Goal: Check status

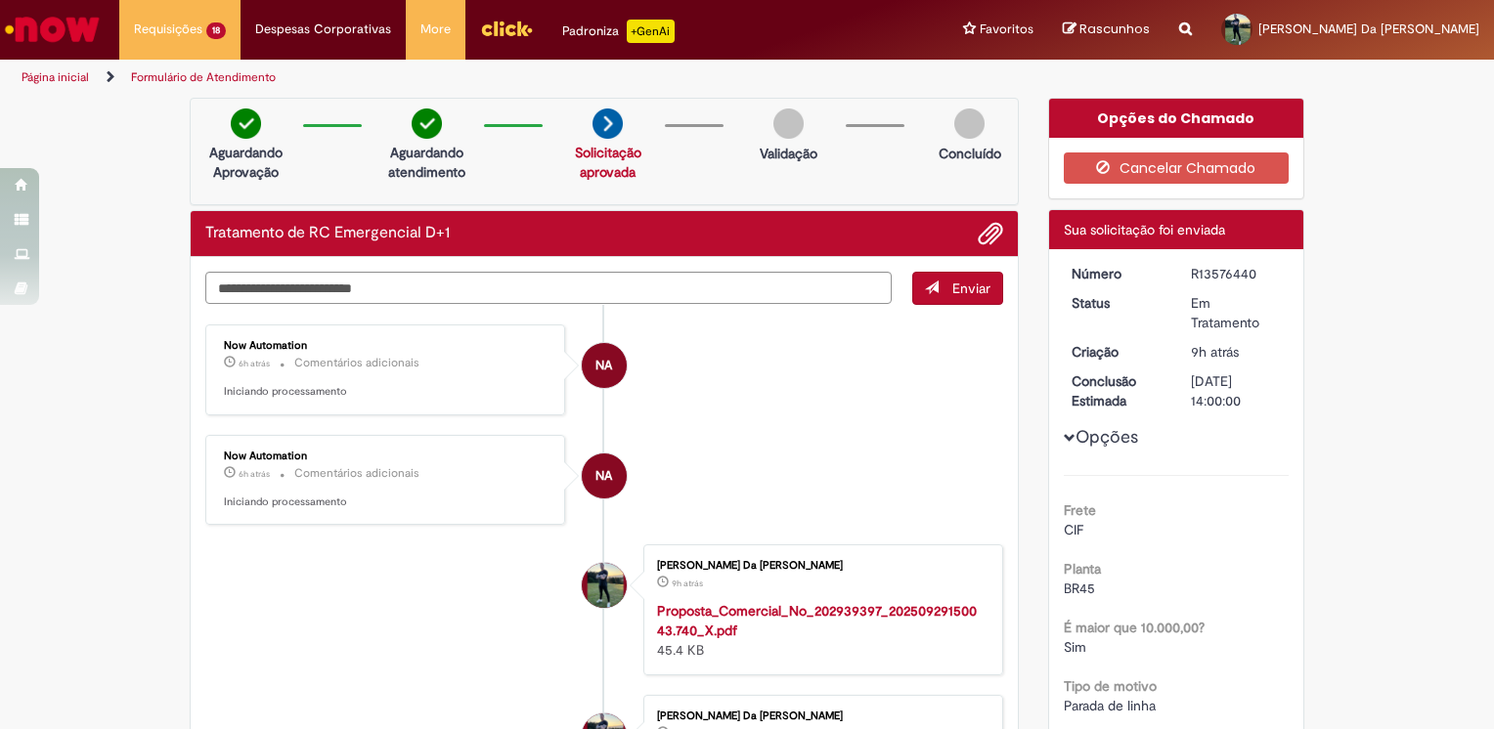
click at [301, 355] on small "Comentários adicionais" at bounding box center [356, 363] width 125 height 17
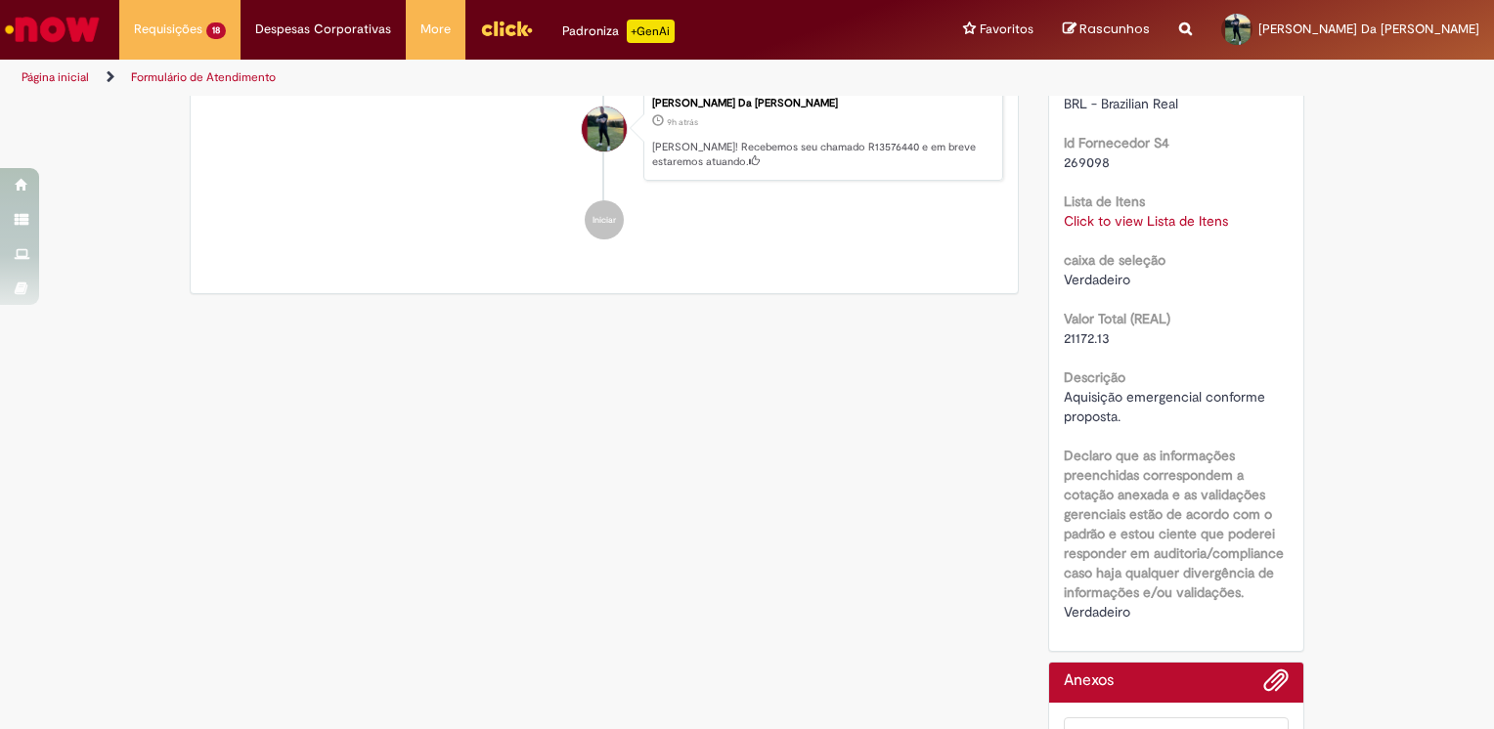
scroll to position [812, 0]
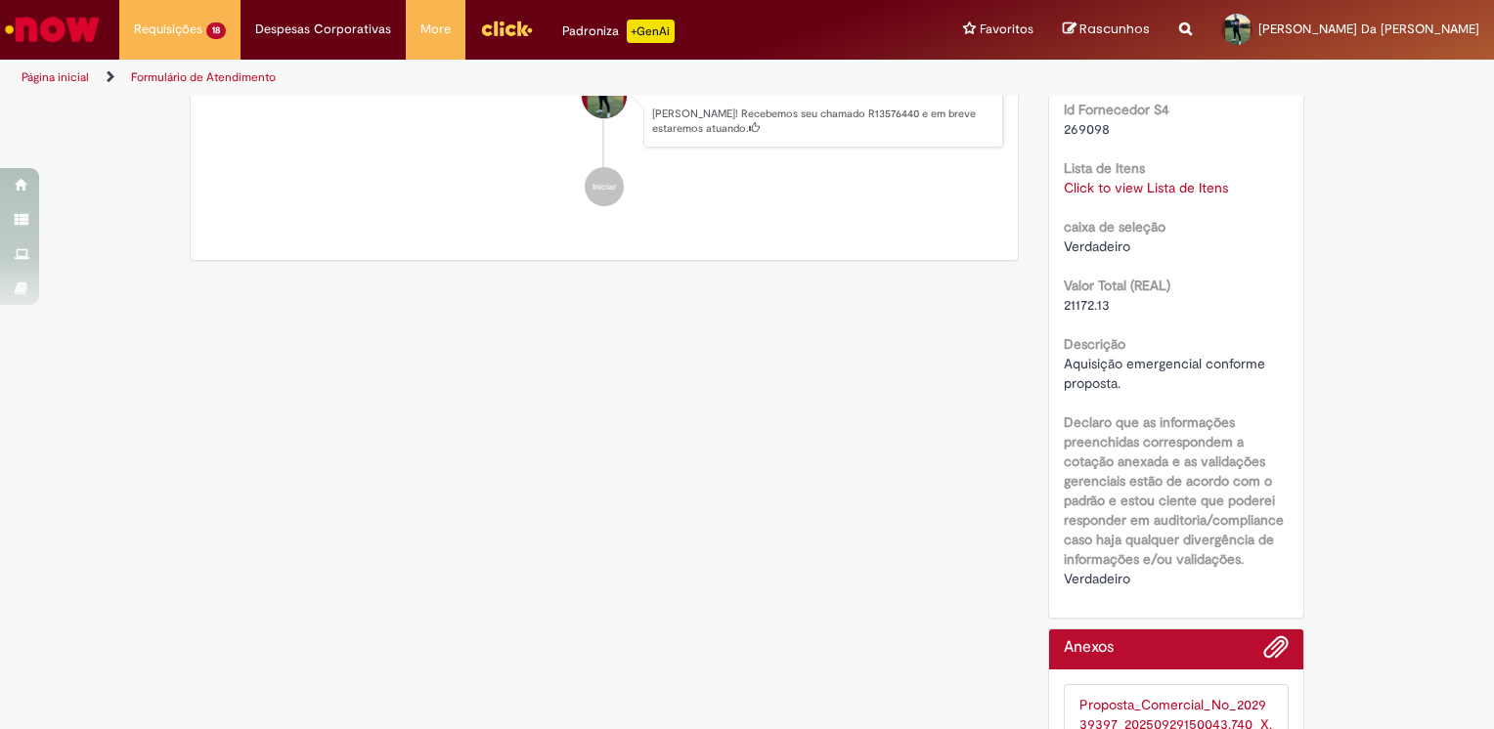
click at [1088, 196] on div "Click to view Lista de Itens Click to view Lista de Itens" at bounding box center [1177, 188] width 226 height 20
click at [1087, 190] on link "Click to view Lista de Itens" at bounding box center [1146, 188] width 164 height 18
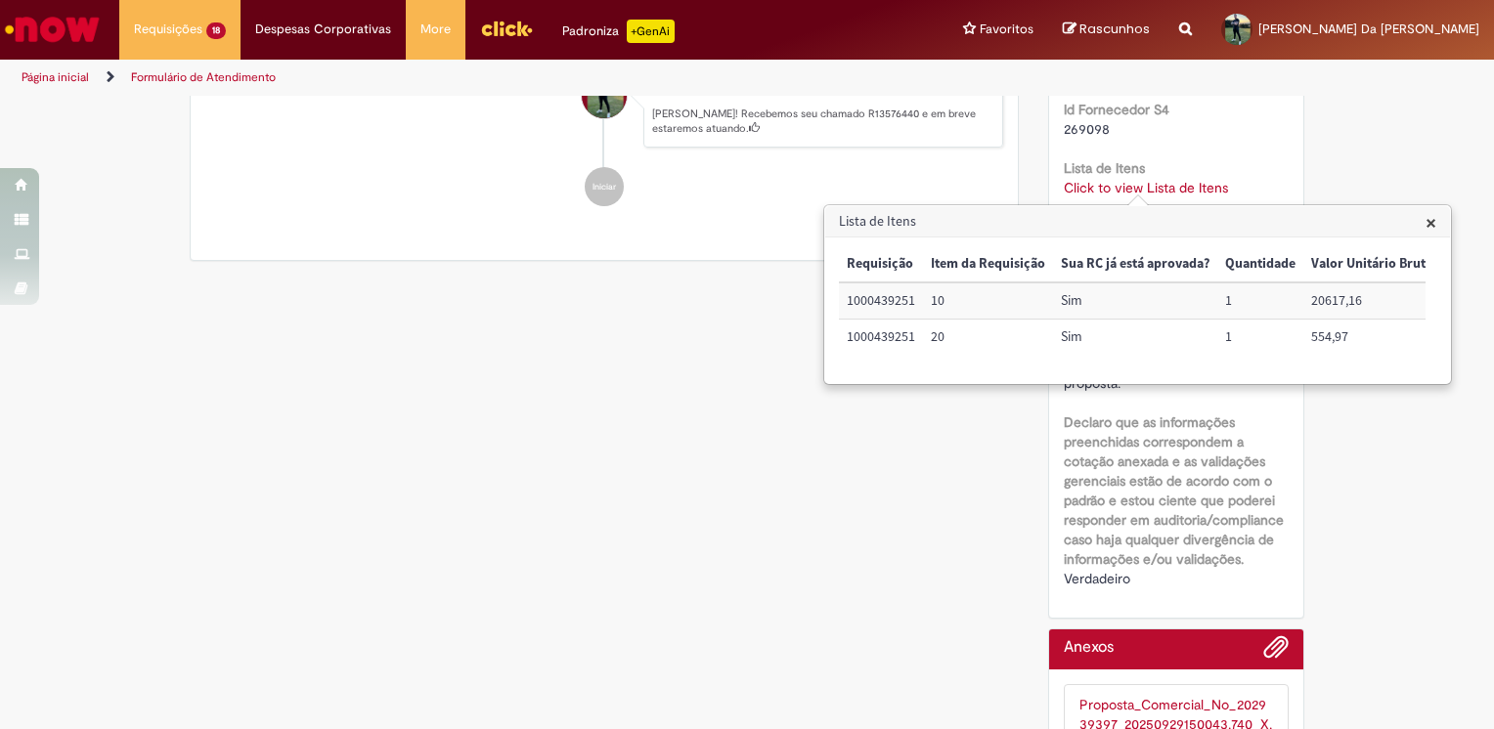
click at [892, 303] on td "1000439251" at bounding box center [881, 301] width 84 height 36
copy td "1000439251"
